Goal: Task Accomplishment & Management: Use online tool/utility

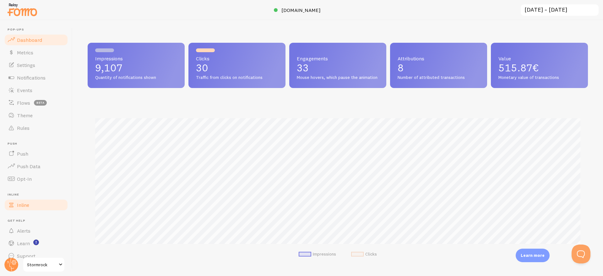
click at [29, 206] on span "Inline" at bounding box center [23, 205] width 12 height 6
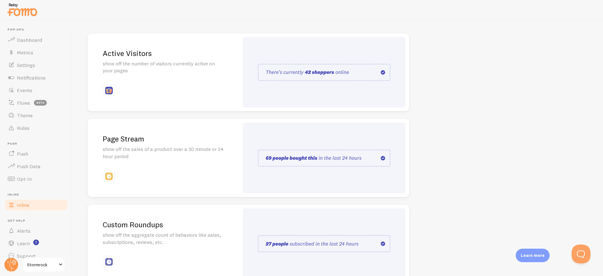
scroll to position [104, 0]
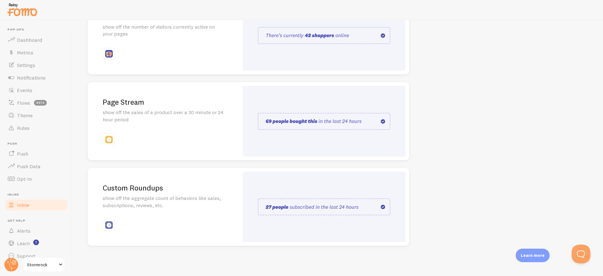
click at [135, 107] on div "Page Stream show off the sales of a product over a 30 minute or 24 hour period" at bounding box center [163, 121] width 151 height 78
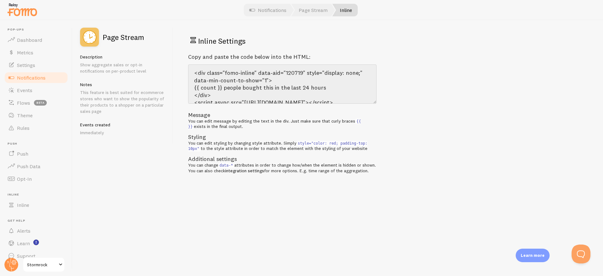
click at [97, 122] on div "Page Stream Description Show aggregate sales or opt-in notifications on per-pro…" at bounding box center [123, 85] width 100 height 131
click at [87, 87] on h5 "Notes" at bounding box center [122, 85] width 85 height 6
click at [99, 66] on p "Show aggregate sales or opt-in notifications on per-product level" at bounding box center [122, 68] width 85 height 13
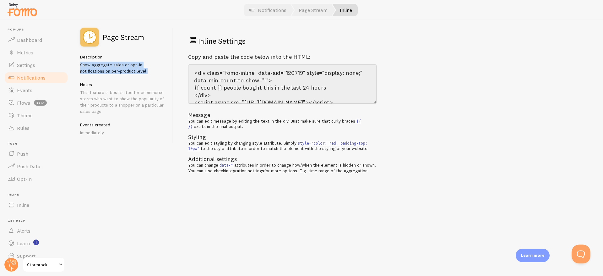
click at [99, 70] on p "Show aggregate sales or opt-in notifications on per-product level" at bounding box center [122, 68] width 85 height 13
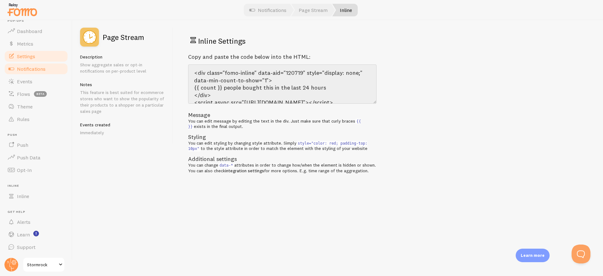
click at [24, 56] on span "Settings" at bounding box center [26, 56] width 18 height 6
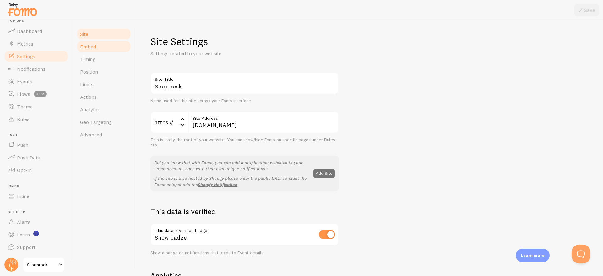
click at [101, 47] on link "Embed" at bounding box center [103, 46] width 55 height 13
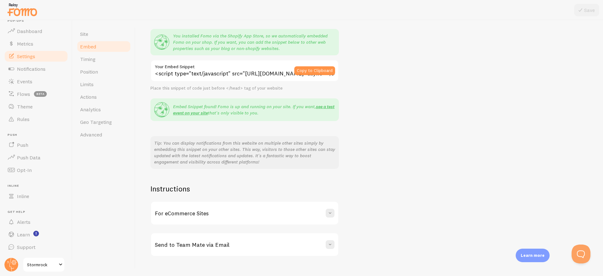
scroll to position [61, 0]
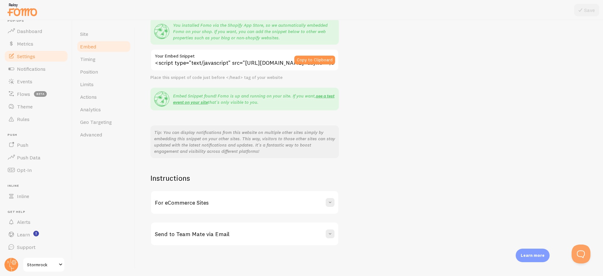
click at [229, 205] on div "For eCommerce Sites" at bounding box center [244, 202] width 187 height 23
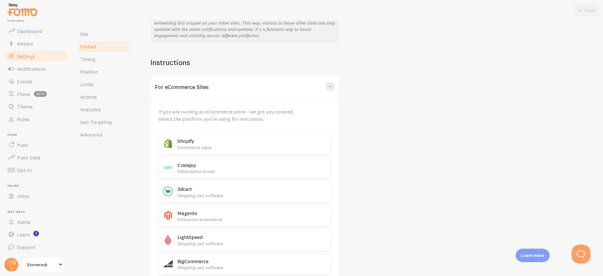
scroll to position [186, 0]
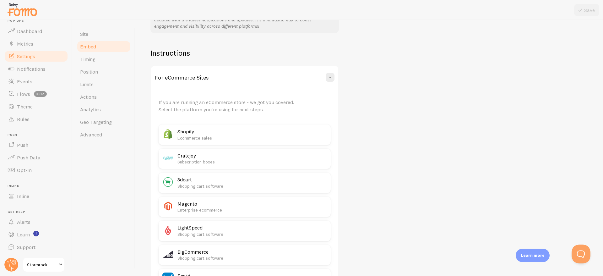
click at [216, 136] on p "Ecommerce sales" at bounding box center [251, 138] width 149 height 6
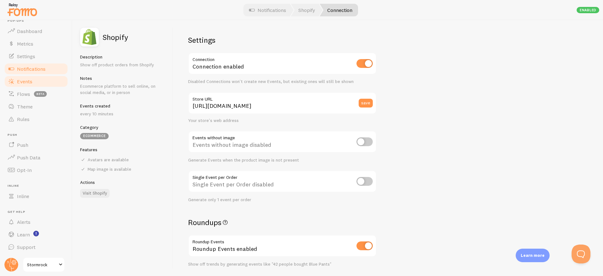
click at [27, 82] on span "Events" at bounding box center [24, 81] width 15 height 6
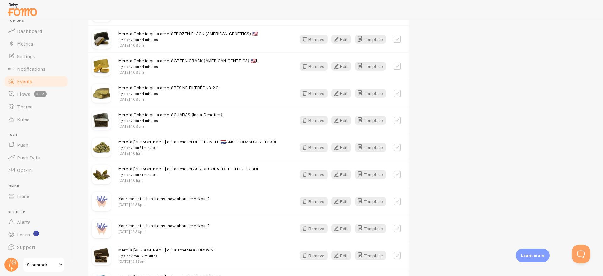
scroll to position [571, 0]
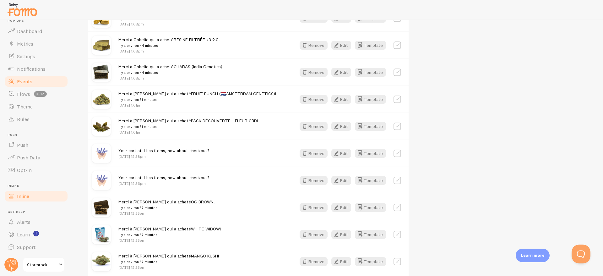
click at [23, 198] on span "Inline" at bounding box center [23, 196] width 12 height 6
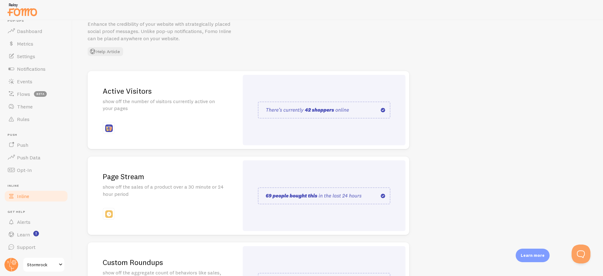
scroll to position [30, 0]
click at [24, 82] on span "Events" at bounding box center [24, 81] width 15 height 6
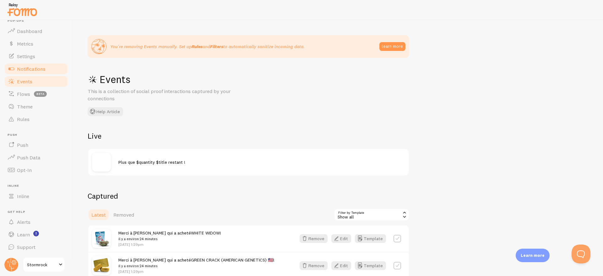
click at [26, 68] on span "Notifications" at bounding box center [31, 69] width 29 height 6
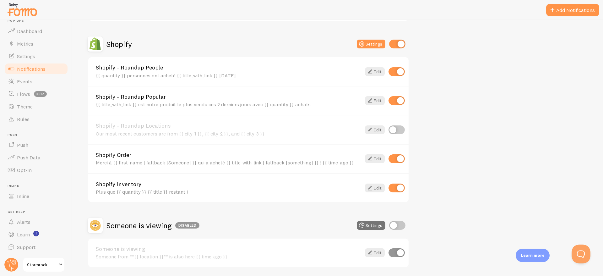
scroll to position [279, 0]
